Goal: Information Seeking & Learning: Learn about a topic

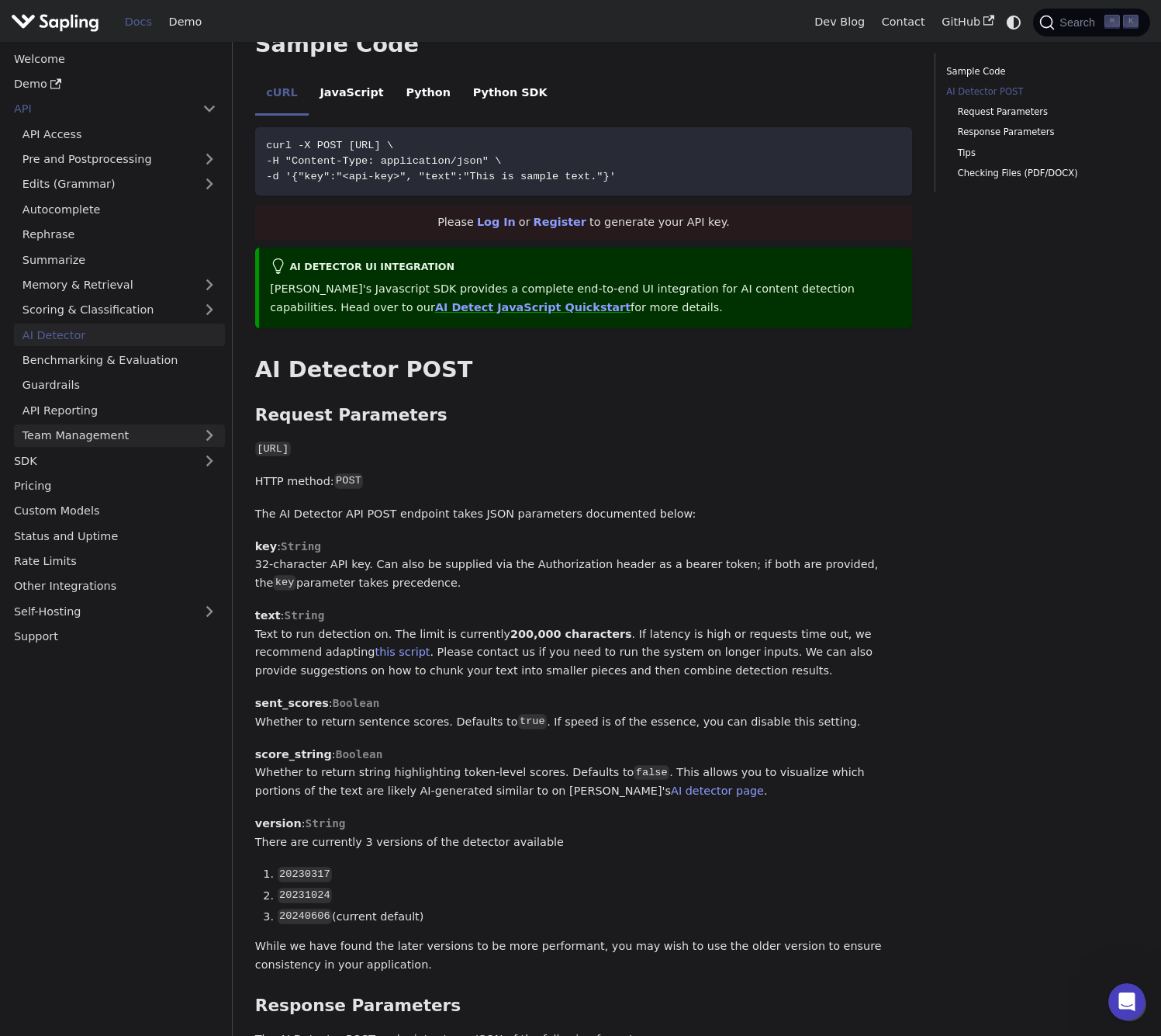
scroll to position [155, 0]
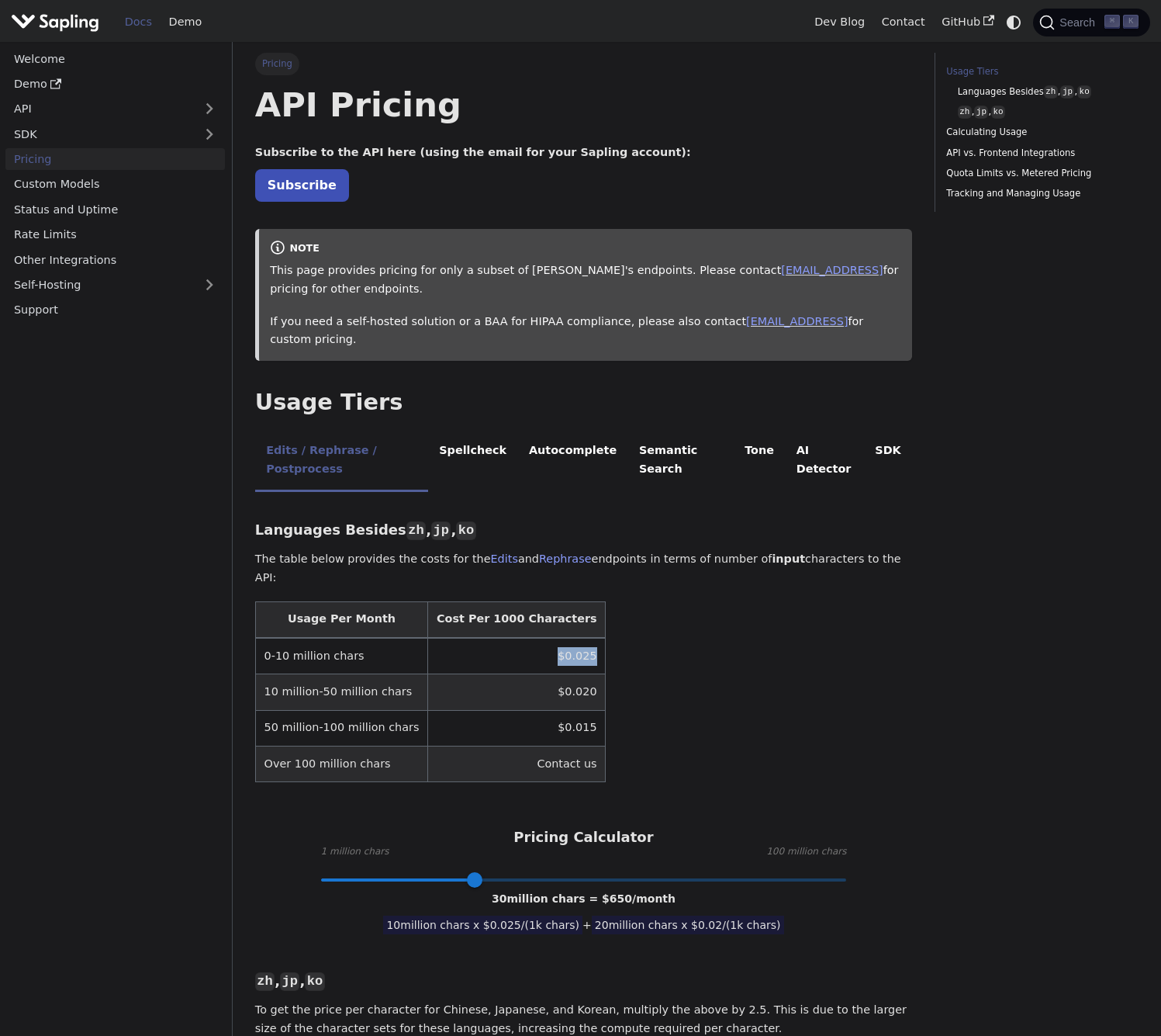
drag, startPoint x: 526, startPoint y: 608, endPoint x: 571, endPoint y: 610, distance: 45.0
click at [571, 638] on td "$0.025" at bounding box center [517, 656] width 178 height 37
drag, startPoint x: 517, startPoint y: 650, endPoint x: 583, endPoint y: 649, distance: 66.0
click at [583, 649] on table "Usage Per Month Cost Per 1000 Characters 0-10 million chars $0.025 10 million-5…" at bounding box center [584, 692] width 657 height 182
drag, startPoint x: 516, startPoint y: 683, endPoint x: 565, endPoint y: 682, distance: 49.0
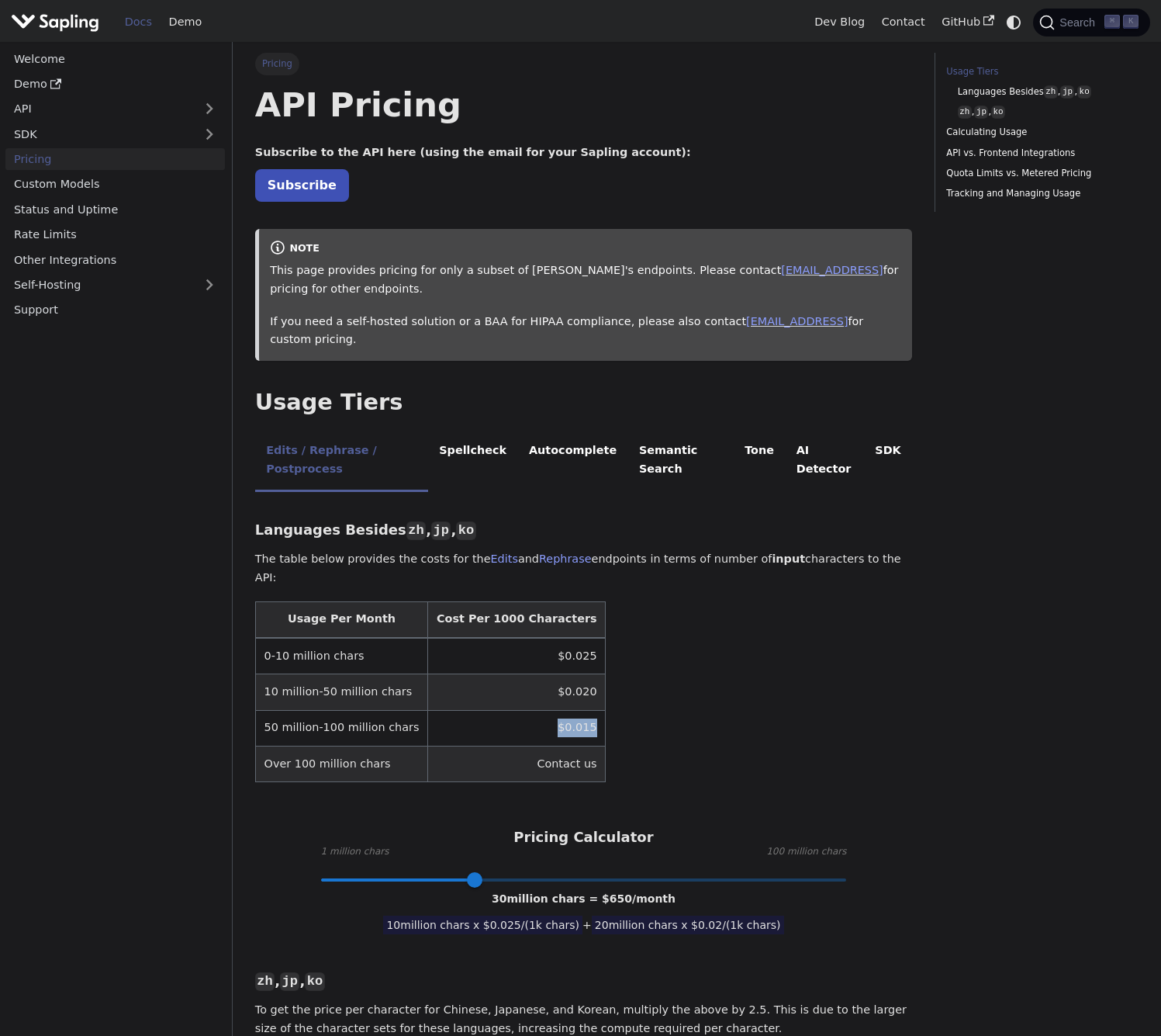
click at [565, 710] on td "$0.015" at bounding box center [517, 728] width 178 height 36
click at [557, 710] on td "$0.015" at bounding box center [517, 728] width 178 height 36
click at [480, 432] on li "Spellcheck" at bounding box center [473, 461] width 90 height 61
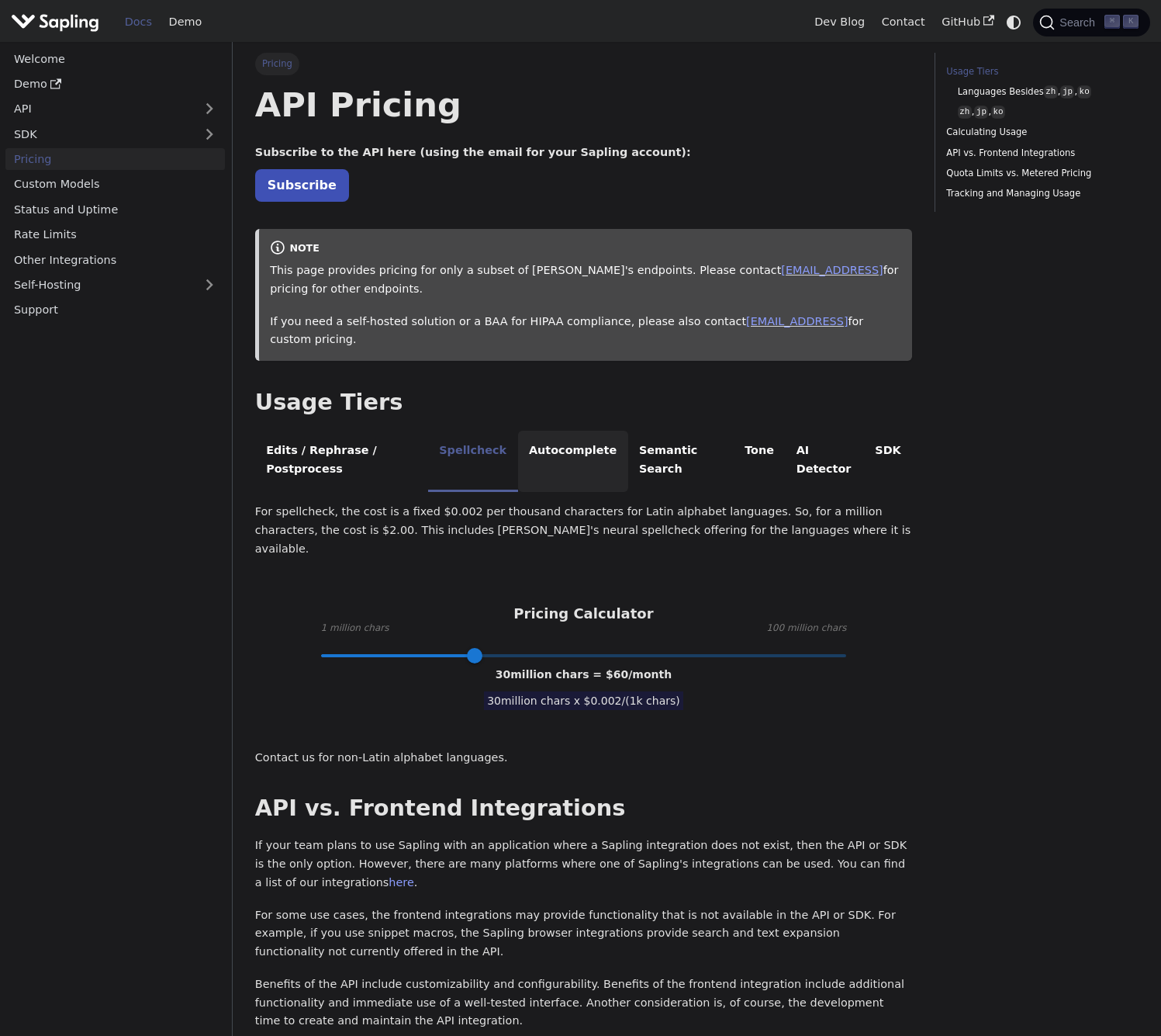
click at [552, 438] on li "Autocomplete" at bounding box center [573, 461] width 111 height 61
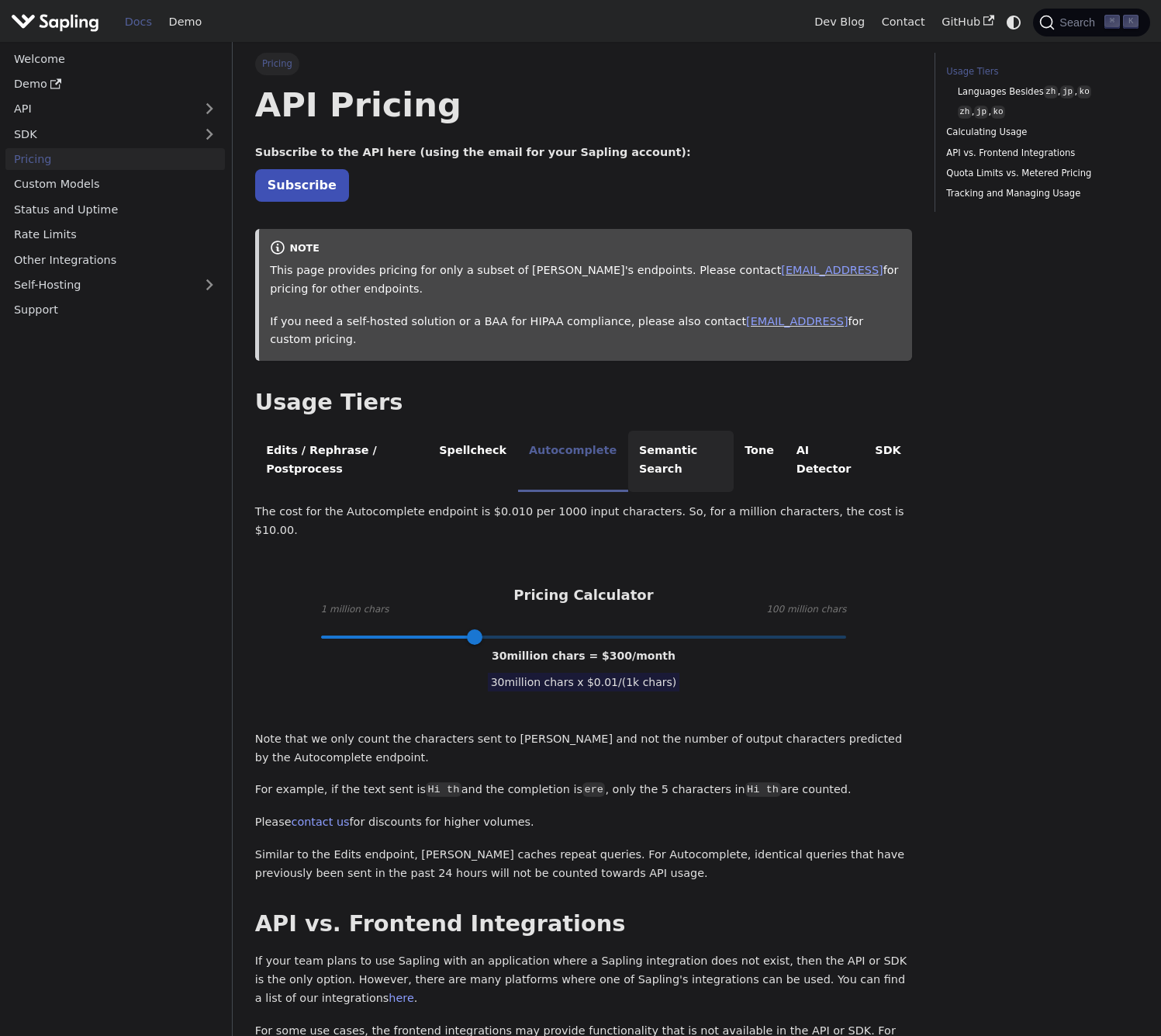
click at [680, 437] on li "Semantic Search" at bounding box center [680, 461] width 106 height 61
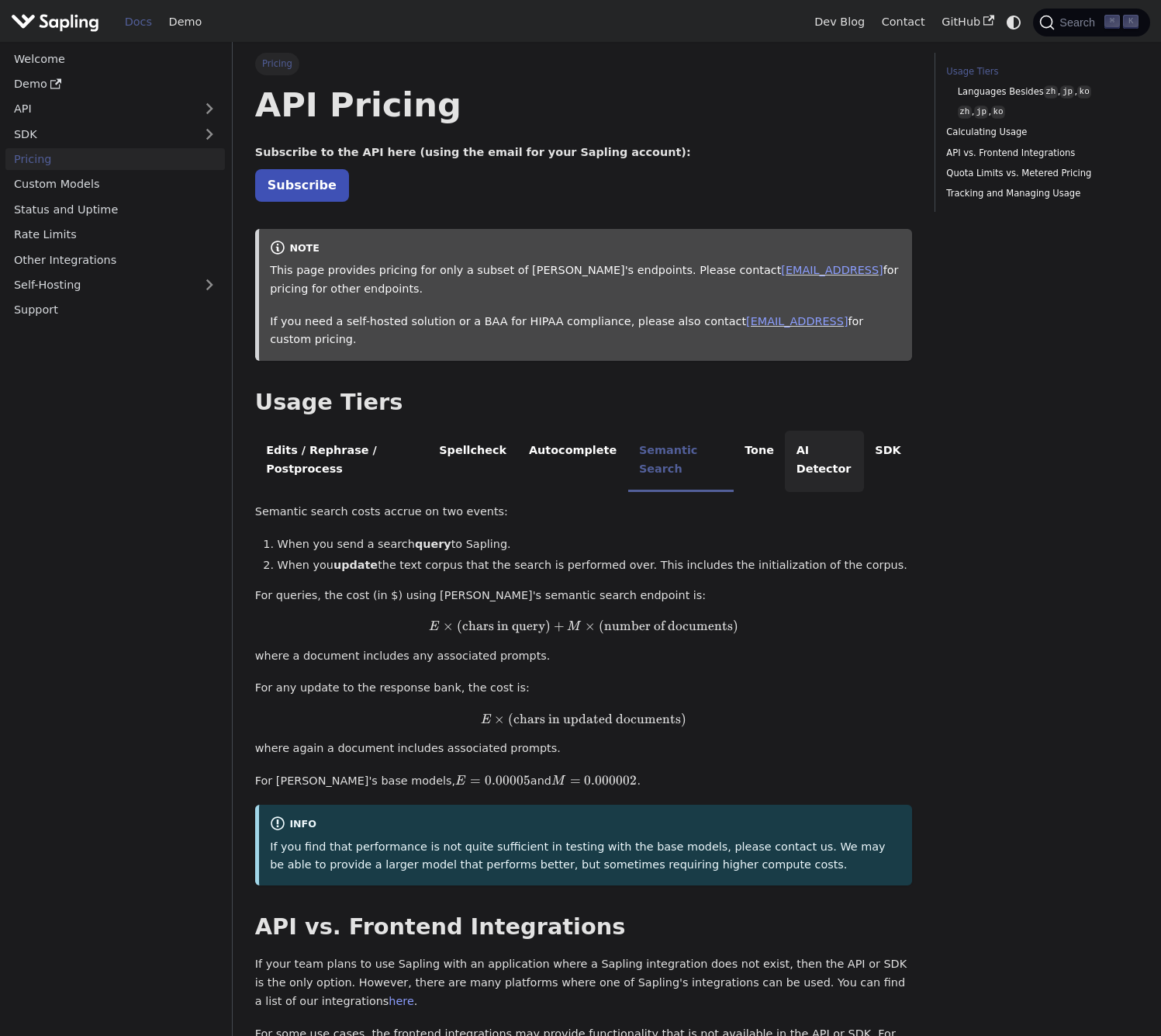
click at [812, 438] on li "AI Detector" at bounding box center [824, 461] width 79 height 61
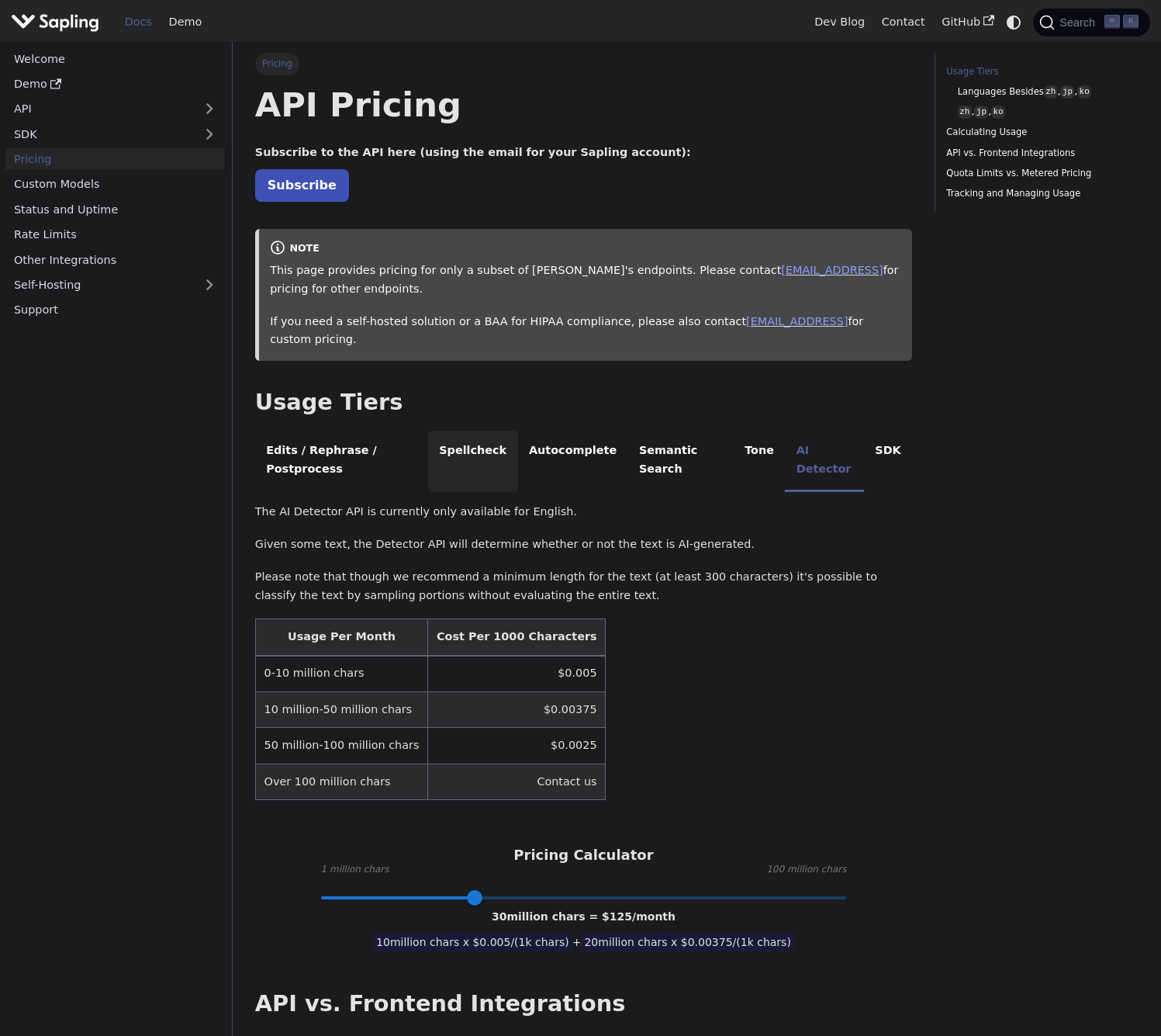
click at [509, 431] on li "Spellcheck" at bounding box center [473, 461] width 90 height 61
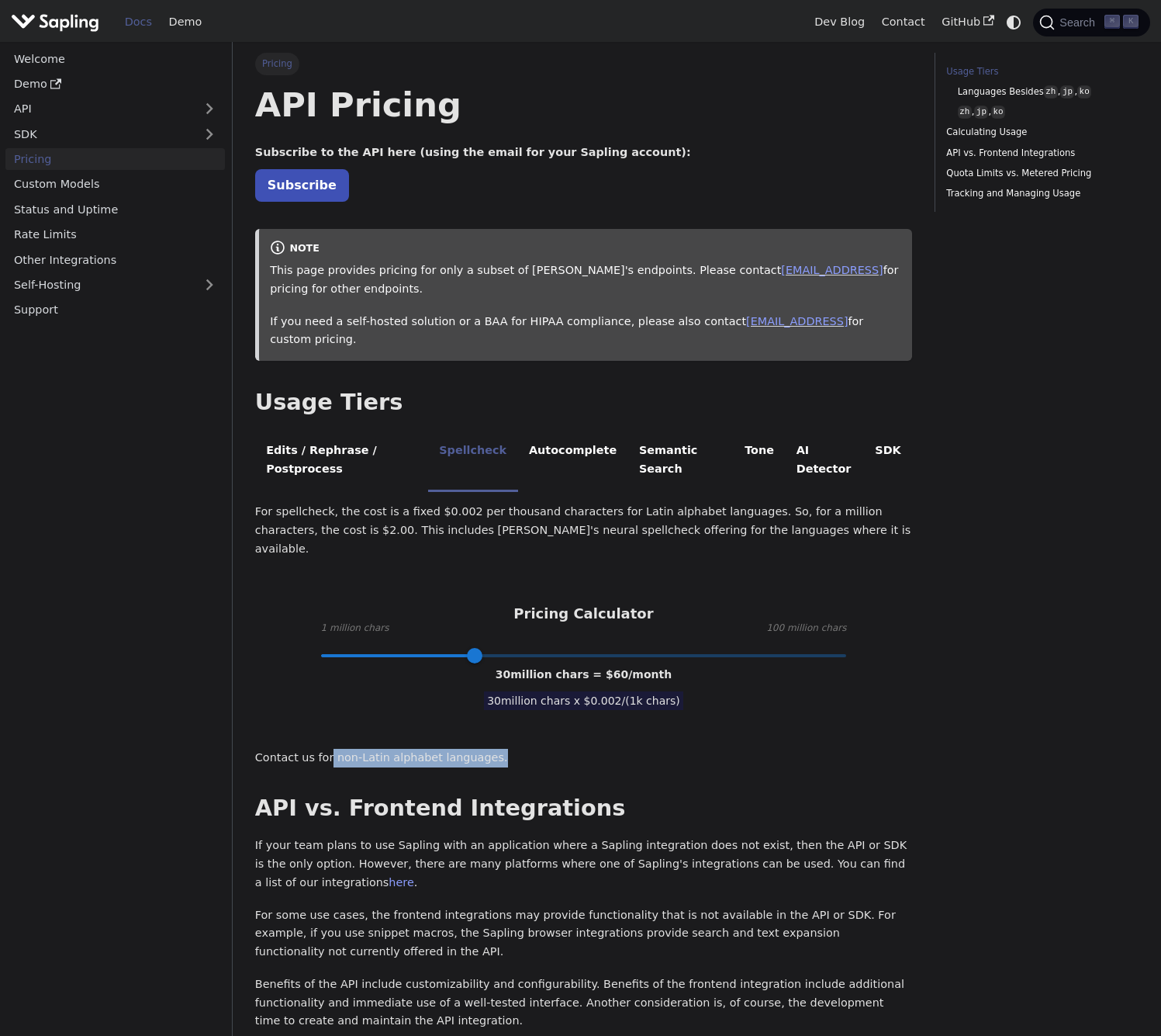
drag, startPoint x: 328, startPoint y: 717, endPoint x: 536, endPoint y: 707, distance: 208.2
click at [536, 749] on p "Contact us for non-Latin alphabet languages." at bounding box center [584, 758] width 657 height 19
click at [557, 749] on p "Contact us for non-Latin alphabet languages." at bounding box center [584, 758] width 657 height 19
click at [833, 433] on li "AI Detector" at bounding box center [824, 461] width 79 height 61
